Goal: Information Seeking & Learning: Learn about a topic

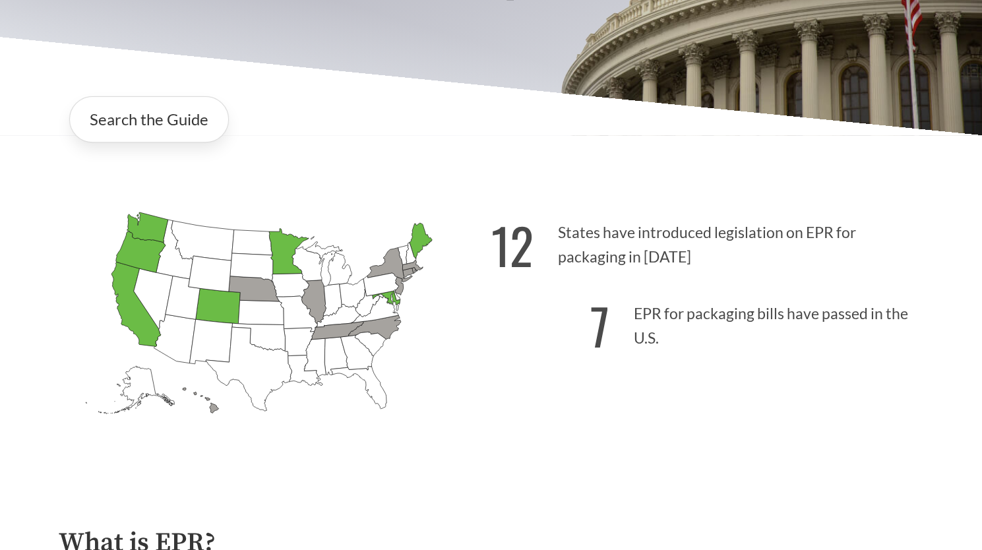
scroll to position [239, 0]
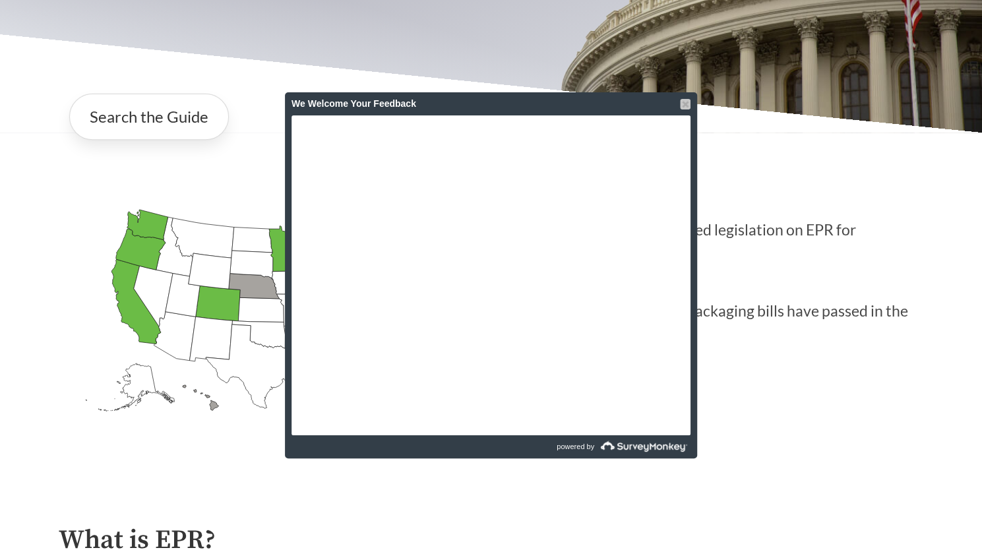
click at [683, 102] on div at bounding box center [685, 104] width 11 height 11
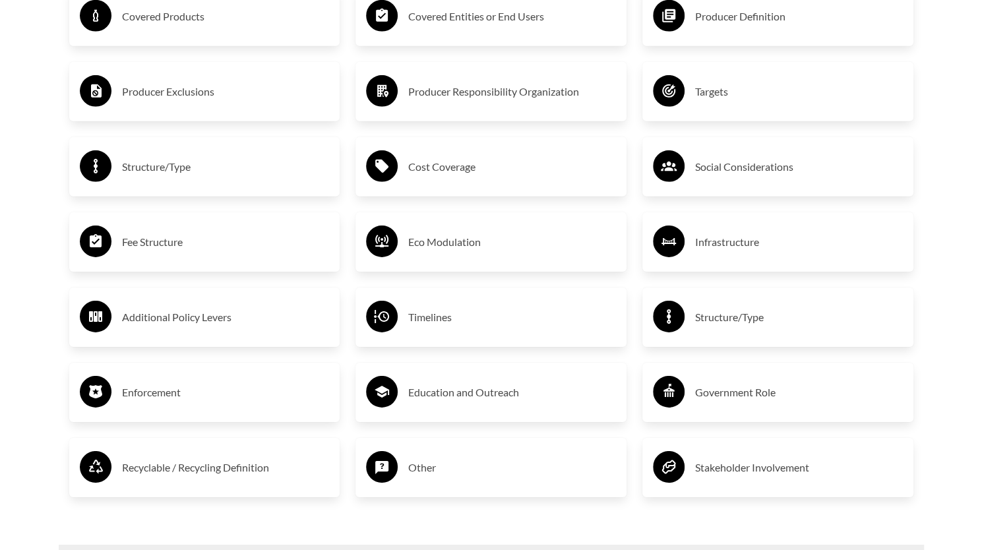
scroll to position [2233, 0]
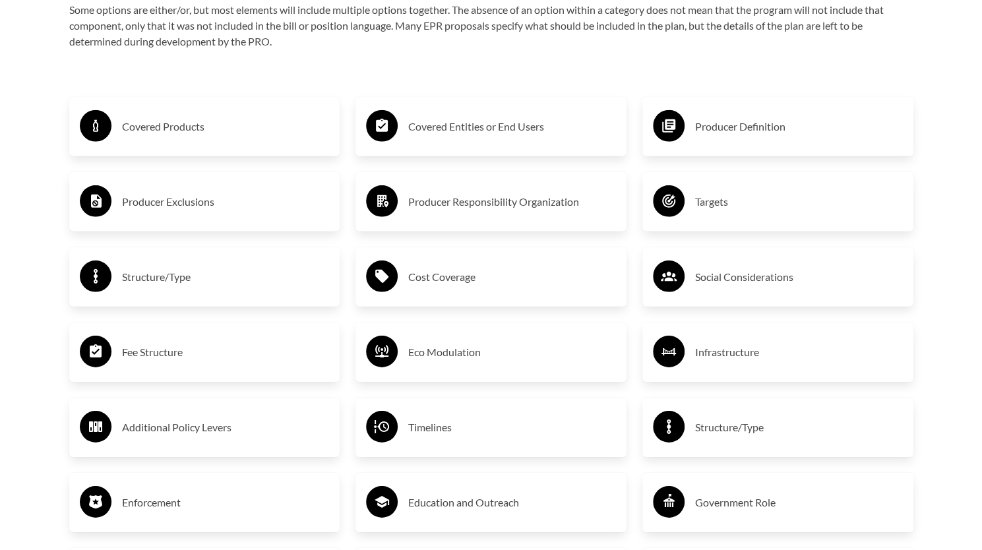
click at [175, 142] on div "Covered Products" at bounding box center [205, 127] width 250 height 38
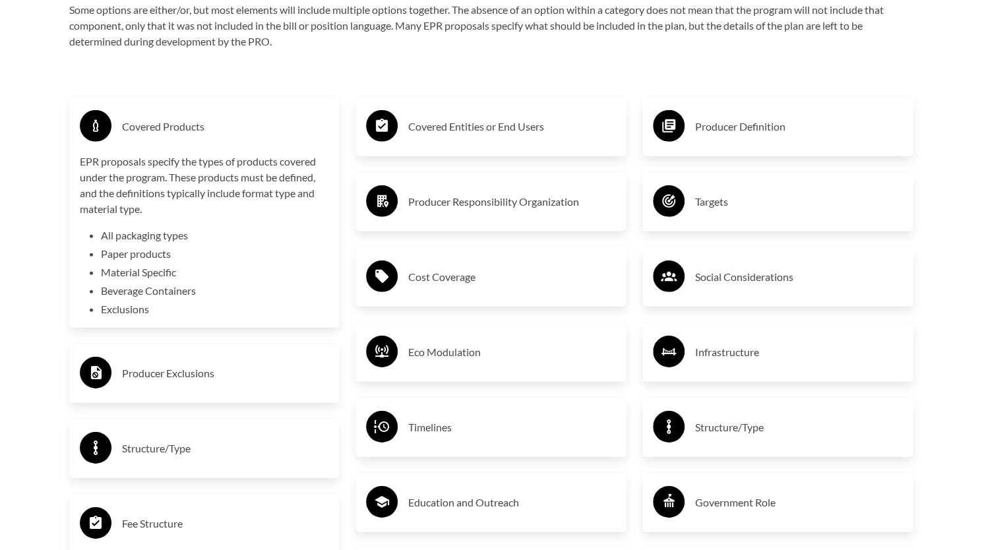
click at [451, 131] on h3 "Covered Entities or End Users" at bounding box center [512, 126] width 208 height 21
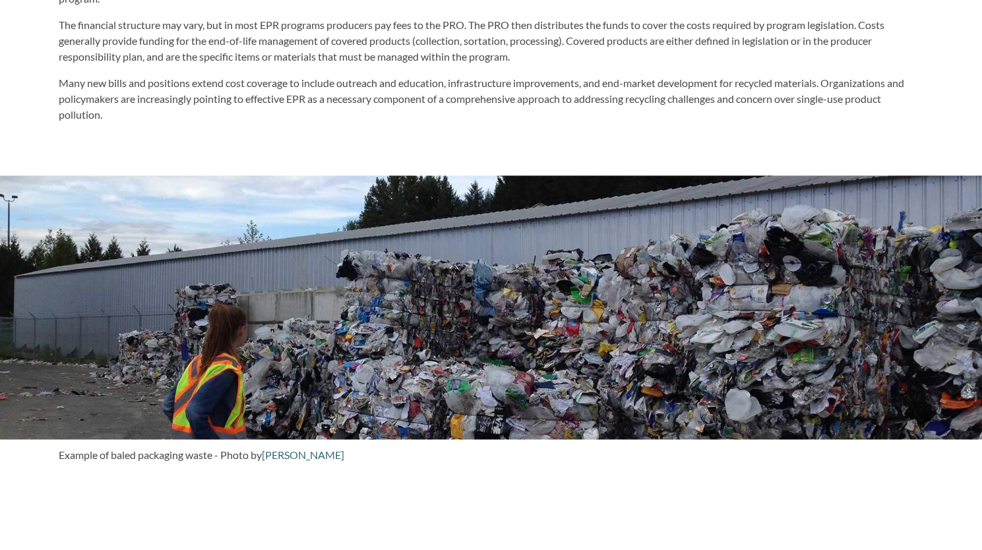
scroll to position [848, 0]
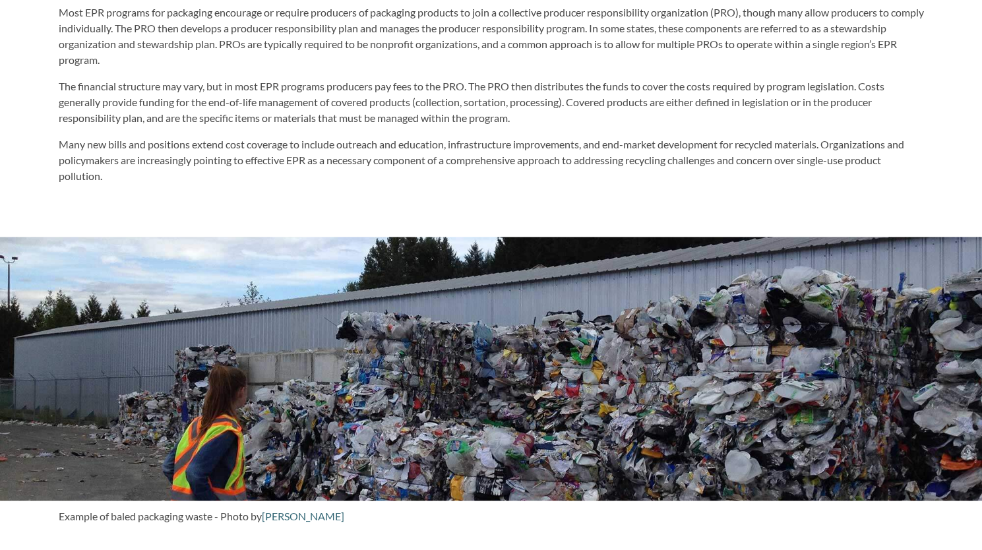
drag, startPoint x: 18, startPoint y: 170, endPoint x: 40, endPoint y: 164, distance: 21.9
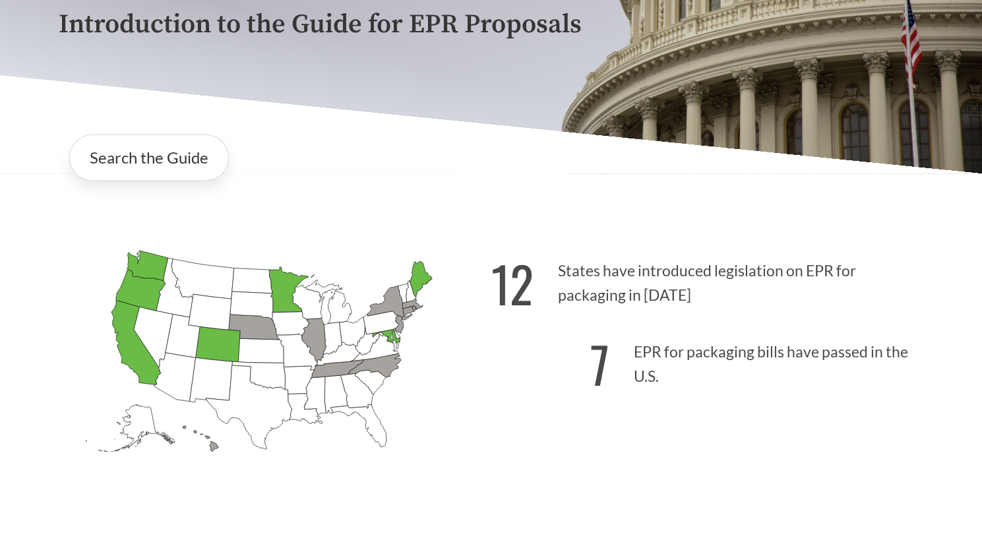
scroll to position [198, 0]
drag, startPoint x: 191, startPoint y: 92, endPoint x: 191, endPoint y: 108, distance: 15.8
click at [191, 93] on div "Introduction to the Guide for EPR Proposals" at bounding box center [491, 26] width 887 height 295
click at [178, 151] on link "Search the Guide" at bounding box center [149, 158] width 160 height 46
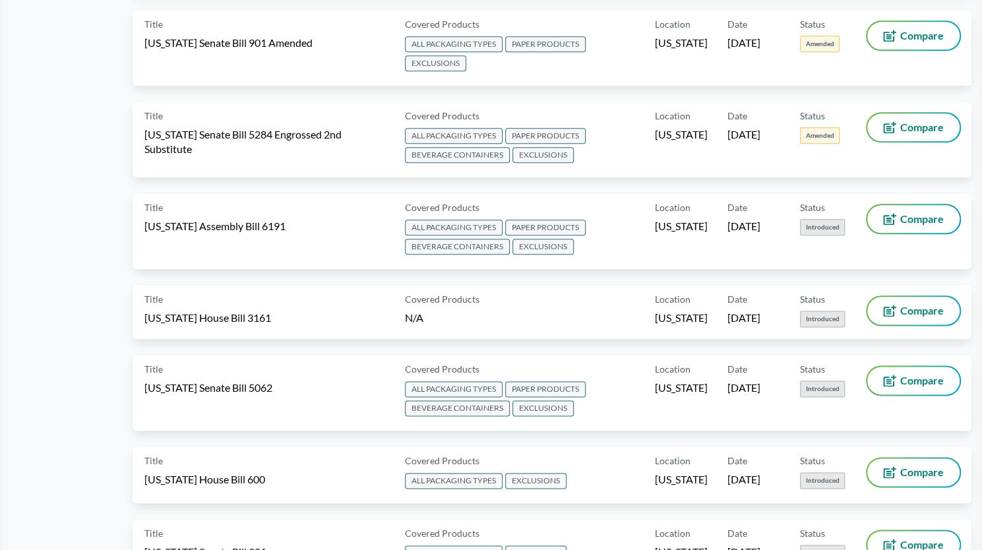
scroll to position [858, 0]
